Goal: Find specific page/section: Find specific page/section

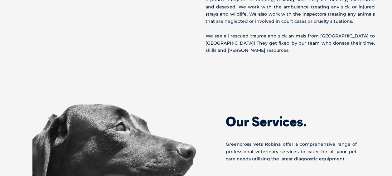
scroll to position [749, 0]
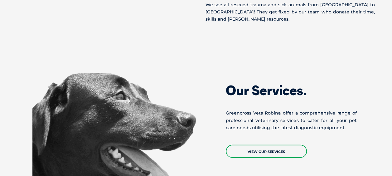
click at [286, 145] on link "View Our Services" at bounding box center [266, 151] width 81 height 13
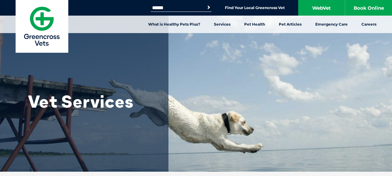
click at [249, 8] on link "Find Your Local Greencross Vet" at bounding box center [255, 7] width 60 height 5
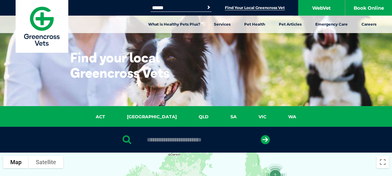
click at [188, 116] on link "QLD" at bounding box center [204, 116] width 32 height 7
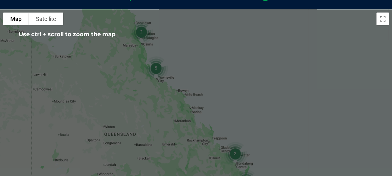
scroll to position [206, 0]
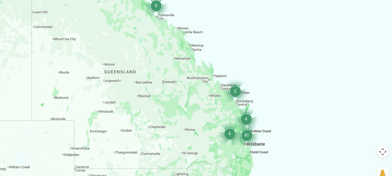
click at [249, 136] on img "41" at bounding box center [247, 135] width 29 height 29
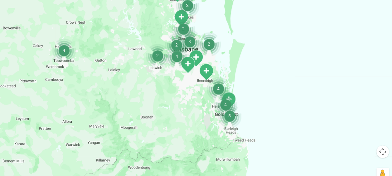
click at [232, 118] on img "5" at bounding box center [229, 115] width 29 height 29
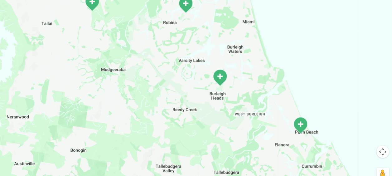
click at [185, 4] on img "Robina Village" at bounding box center [185, 4] width 21 height 22
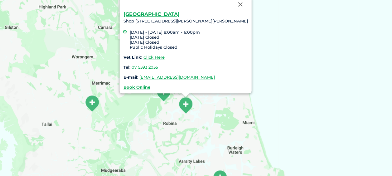
scroll to position [143, 0]
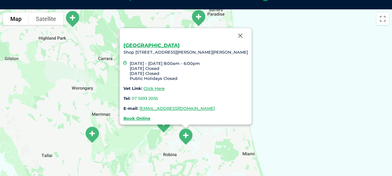
click at [276, 78] on div "Robina Village Shop [STREET_ADDRESS][PERSON_NAME][PERSON_NAME] [DATE] - [DATE] …" at bounding box center [196, 129] width 392 height 241
click at [236, 36] on button "Close" at bounding box center [240, 35] width 15 height 15
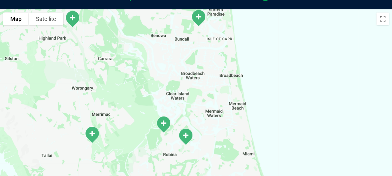
click at [163, 124] on img "Robina" at bounding box center [163, 124] width 21 height 22
